Goal: Task Accomplishment & Management: Use online tool/utility

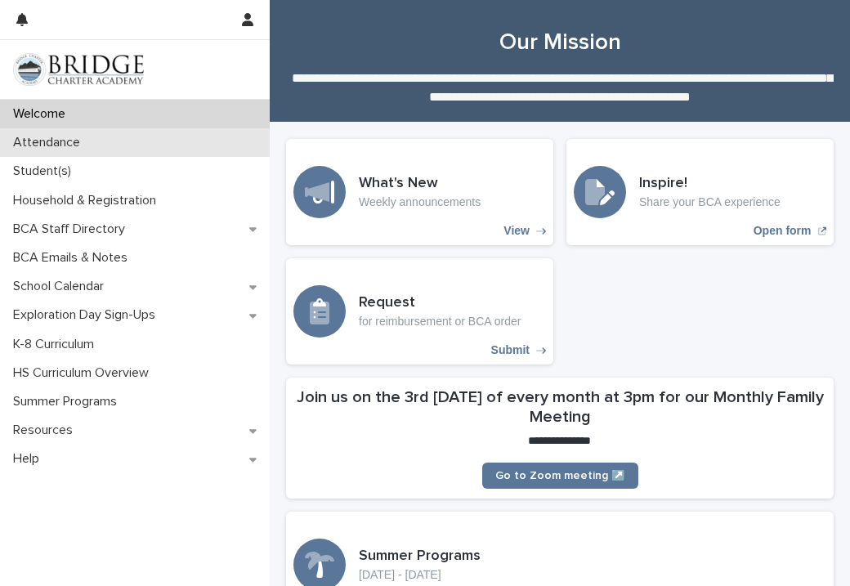
click at [117, 148] on div "Attendance" at bounding box center [135, 142] width 270 height 29
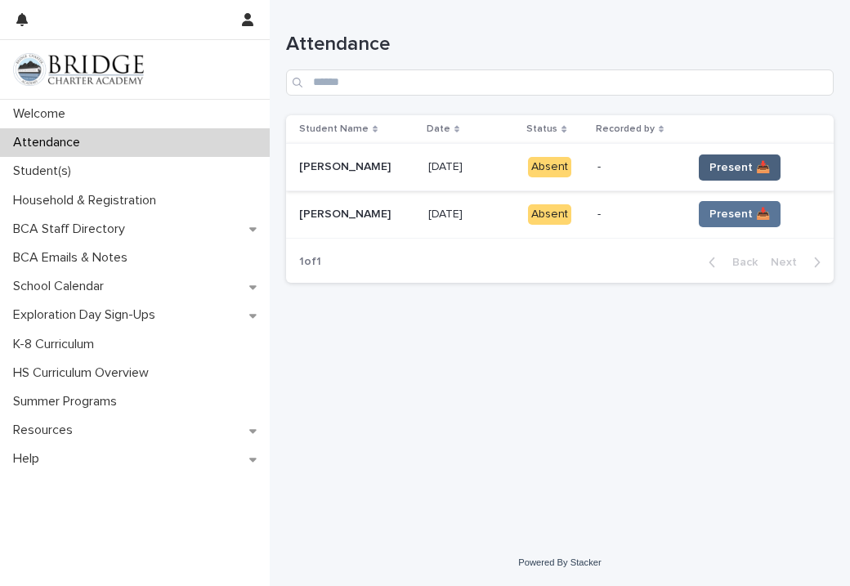
click at [750, 164] on span "Present 📥" at bounding box center [740, 167] width 60 height 16
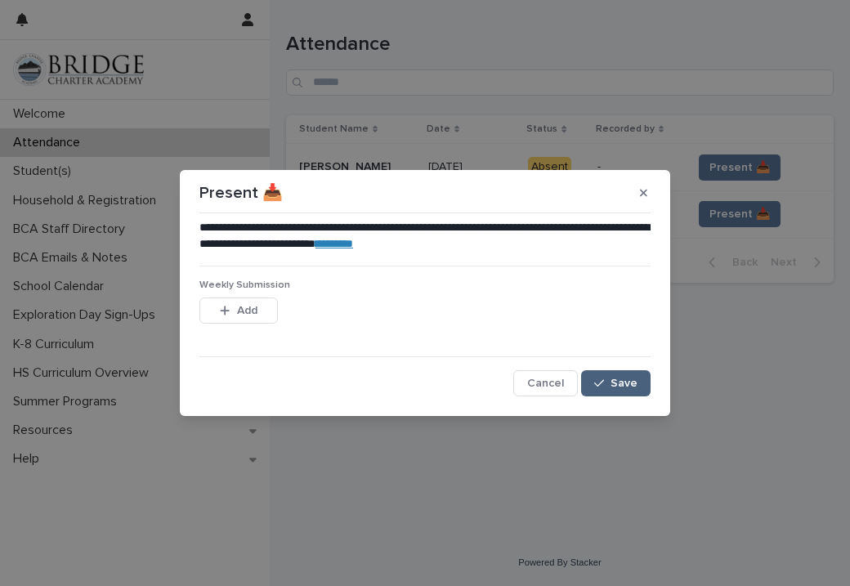
click at [608, 381] on div "button" at bounding box center [602, 383] width 16 height 11
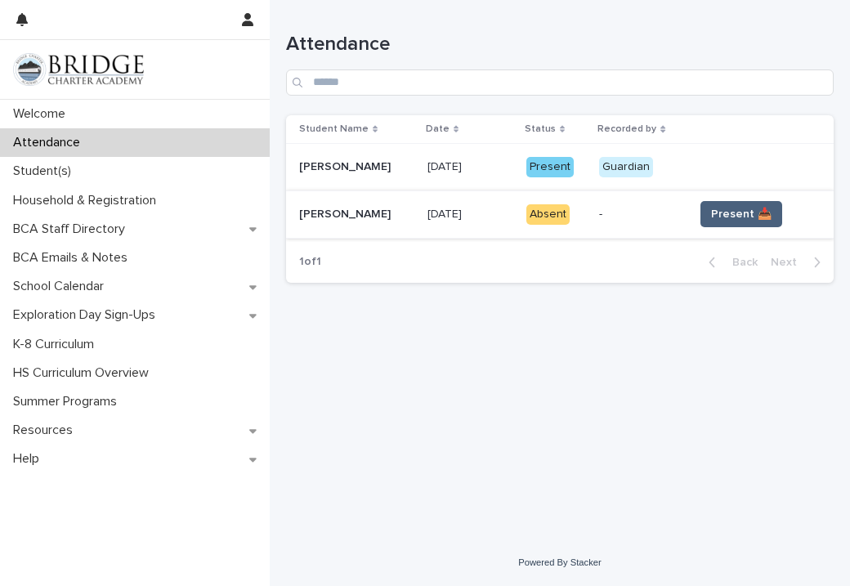
click at [741, 208] on span "Present 📥" at bounding box center [741, 214] width 60 height 16
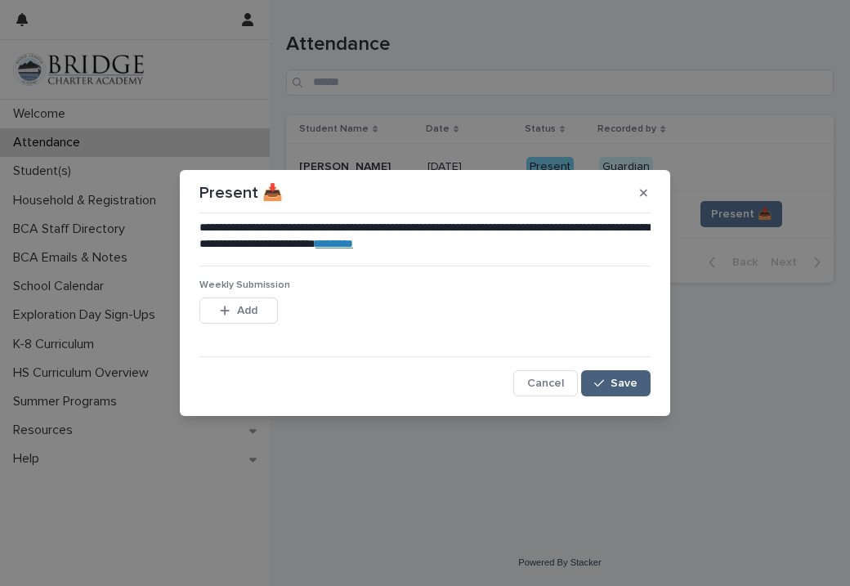
click at [604, 380] on icon "button" at bounding box center [599, 383] width 10 height 7
